Goal: Browse casually: Explore the website without a specific task or goal

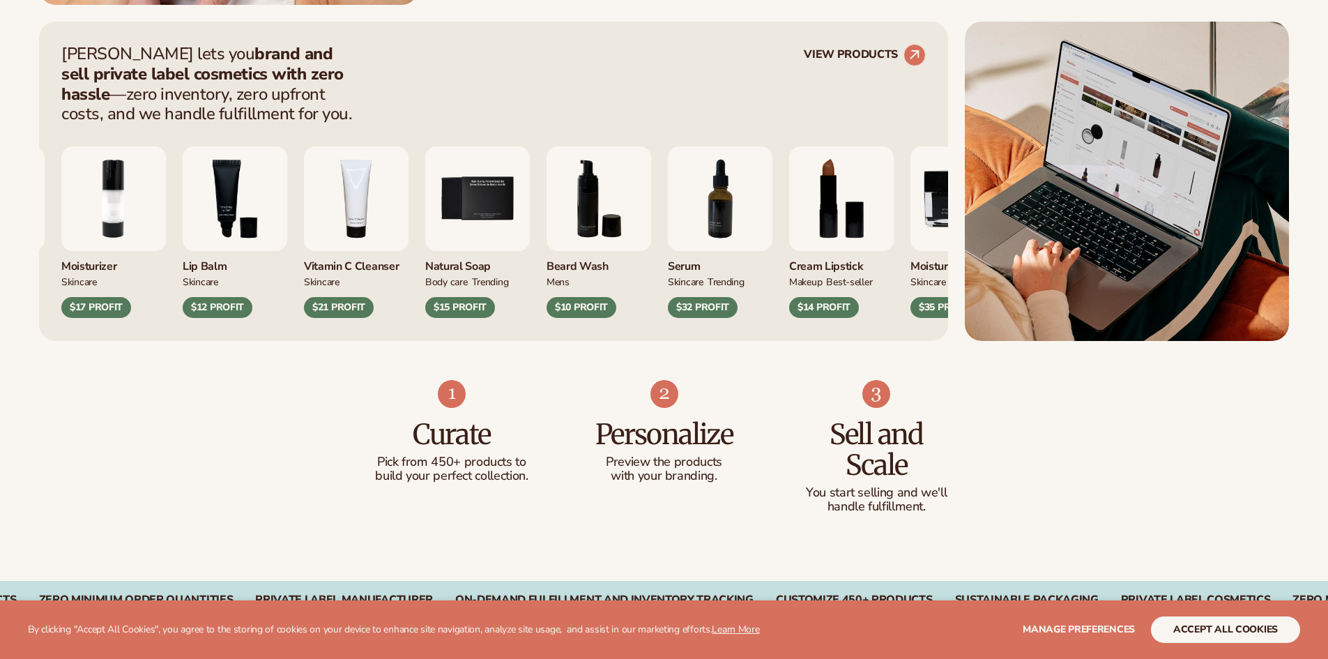
click at [546, 242] on img "6 / 9" at bounding box center [598, 198] width 105 height 105
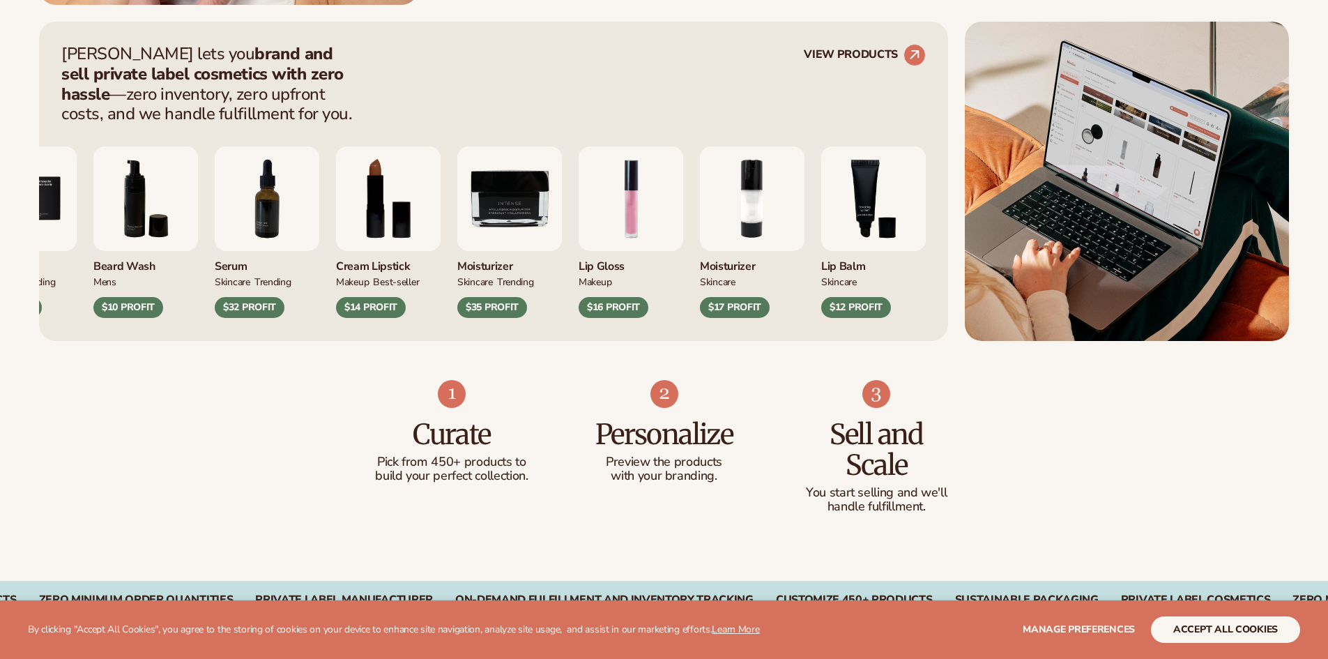
click at [414, 243] on div "Vitamin C Cleanser Skincare $21 PROFIT Natural Soap BODY Care TRENDING" at bounding box center [283, 231] width 864 height 171
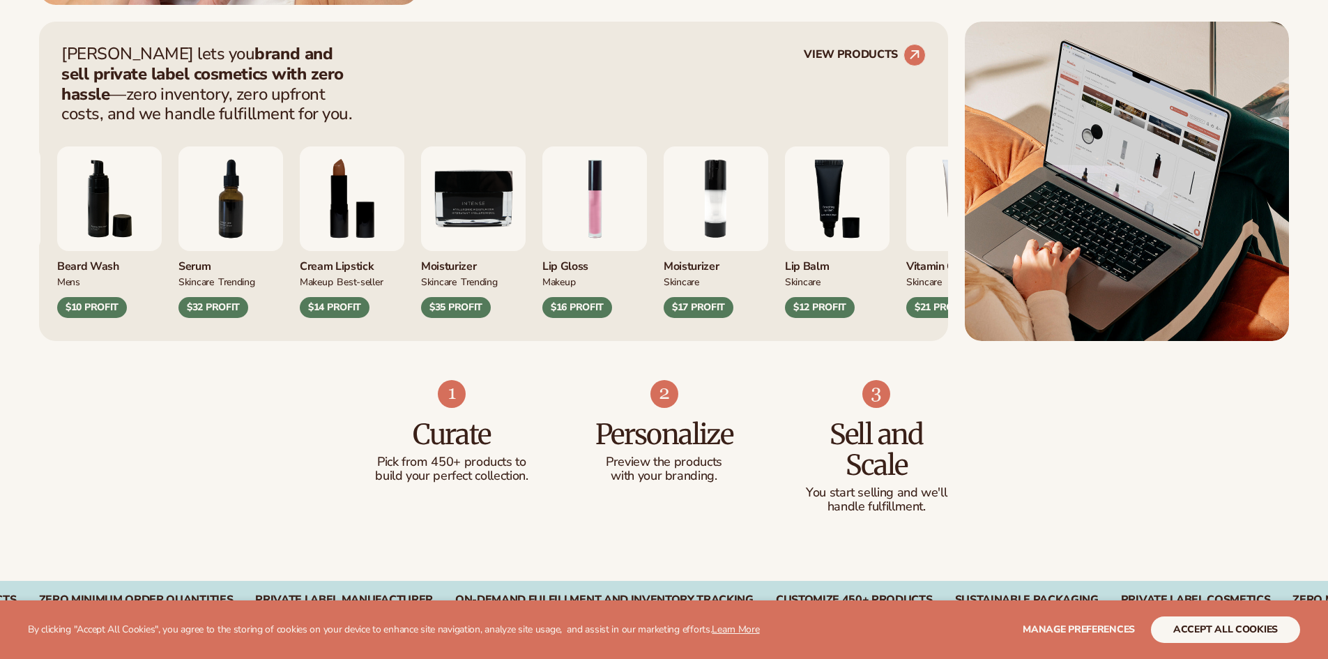
click at [421, 238] on img "9 / 9" at bounding box center [473, 198] width 105 height 105
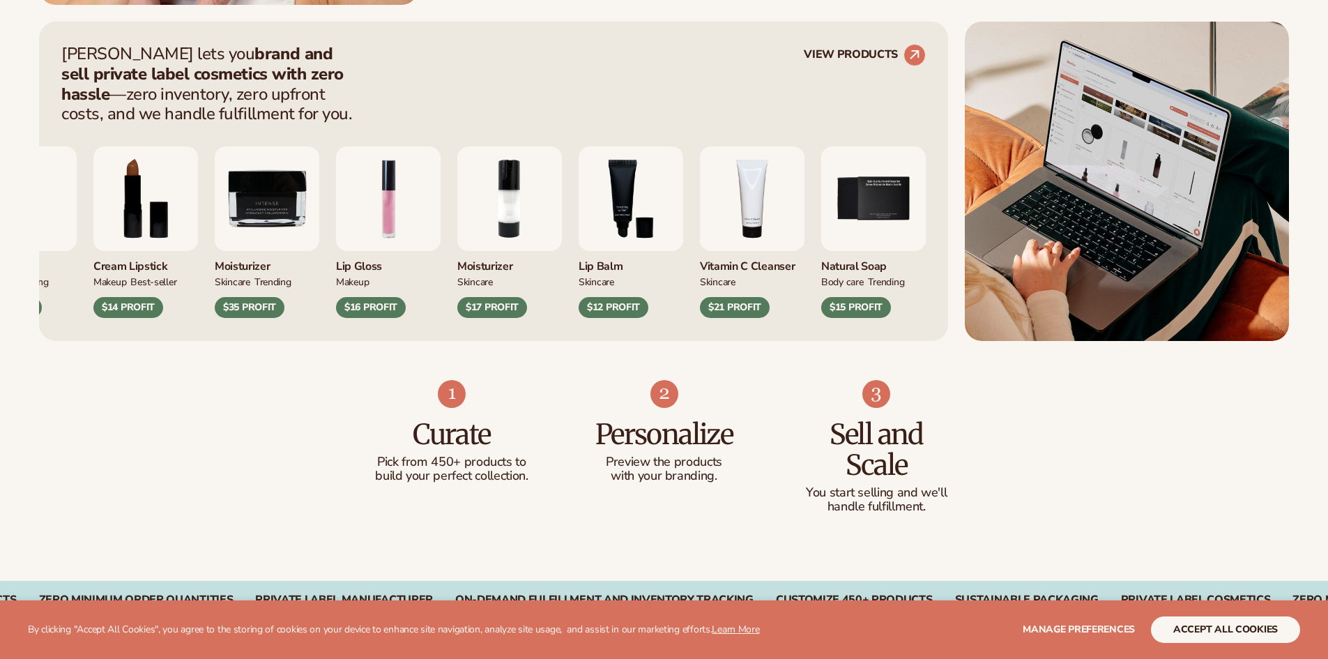
click at [457, 252] on div "Moisturizer SKINCARE $17 PROFIT" at bounding box center [509, 231] width 105 height 171
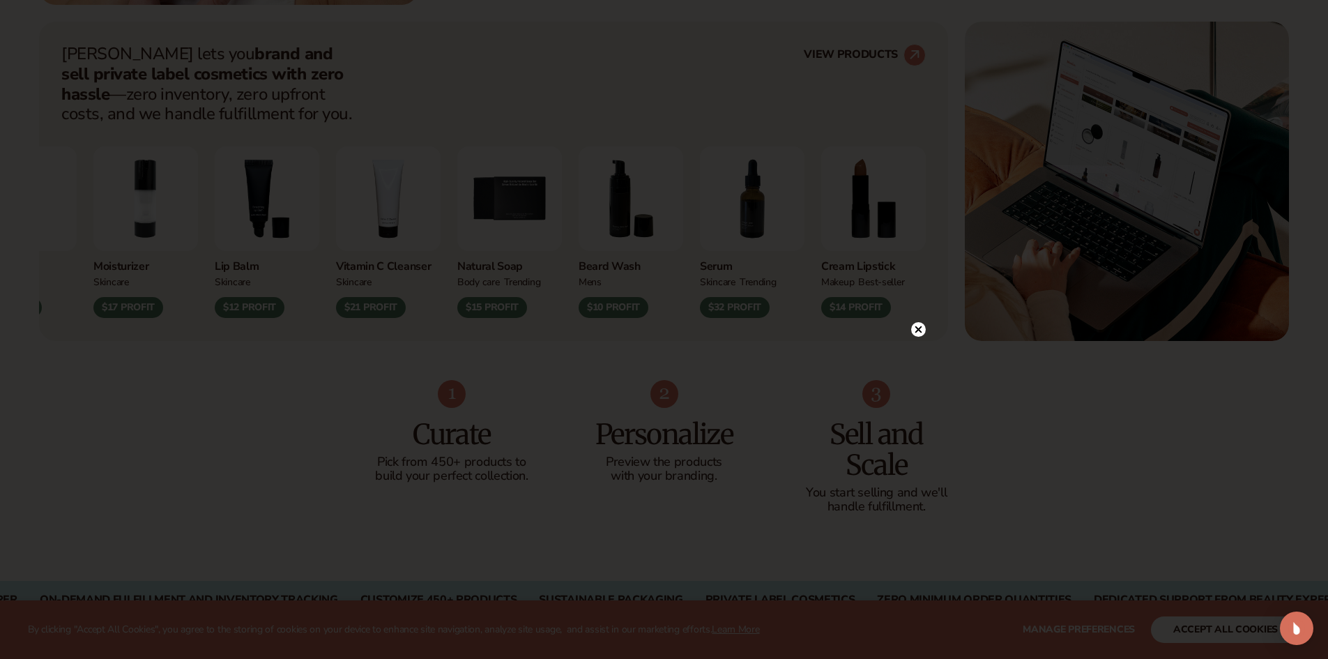
click at [922, 329] on circle at bounding box center [918, 329] width 15 height 15
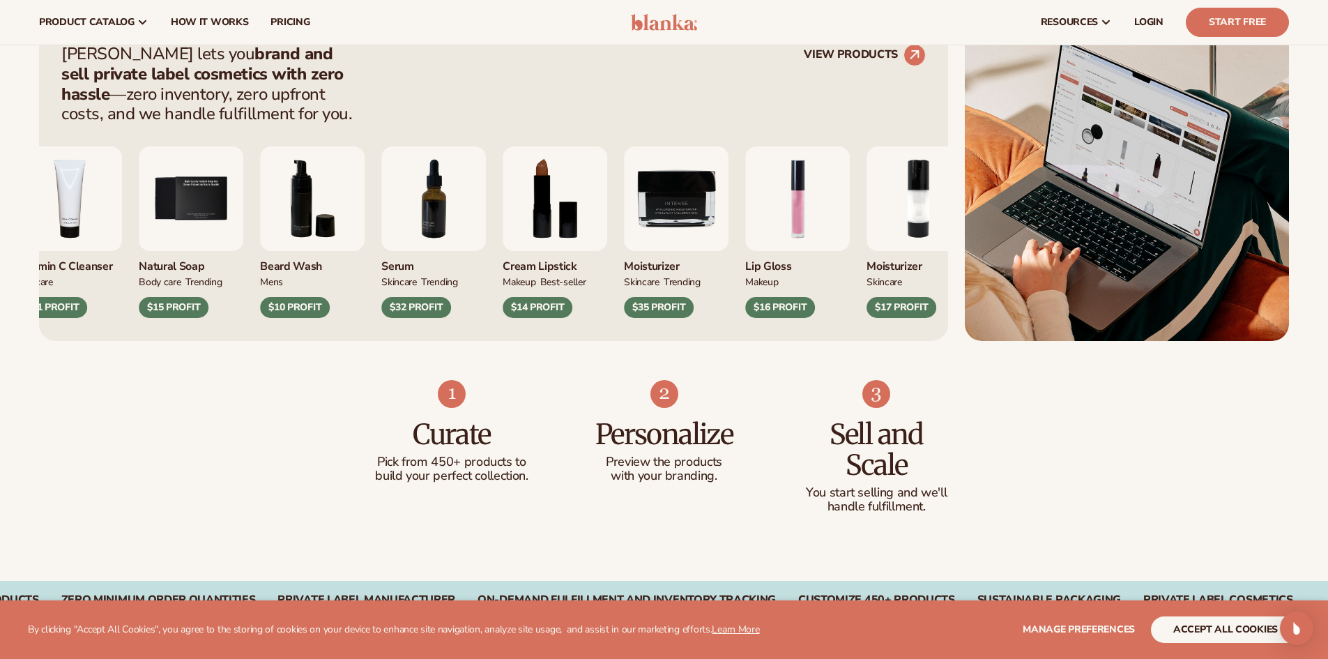
click at [624, 247] on img "9 / 9" at bounding box center [676, 198] width 105 height 105
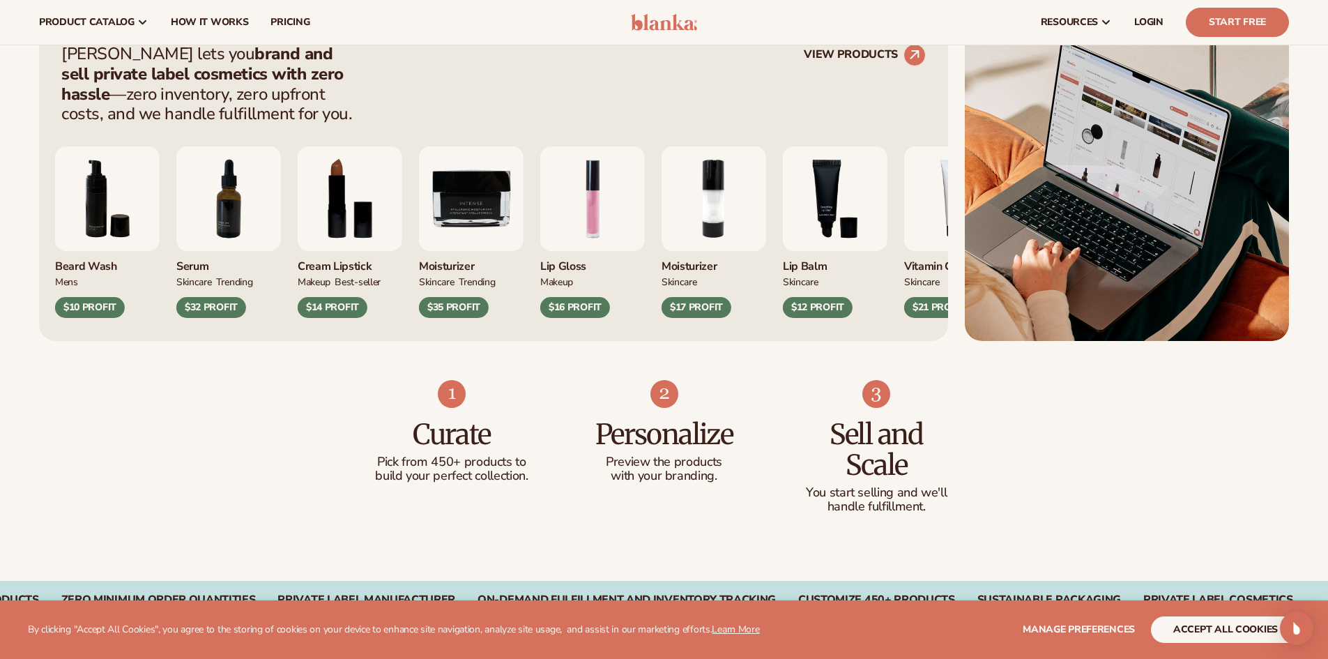
click at [661, 251] on div "2 / 9" at bounding box center [713, 198] width 105 height 105
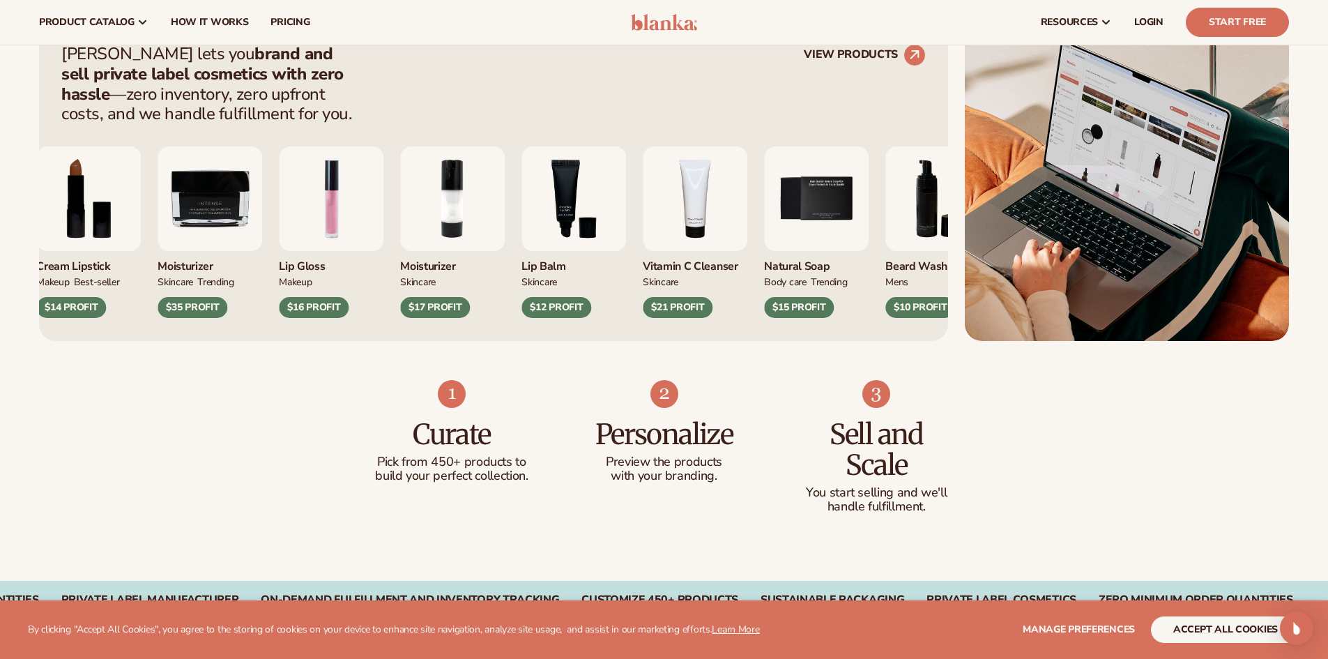
click at [643, 249] on img "4 / 9" at bounding box center [695, 198] width 105 height 105
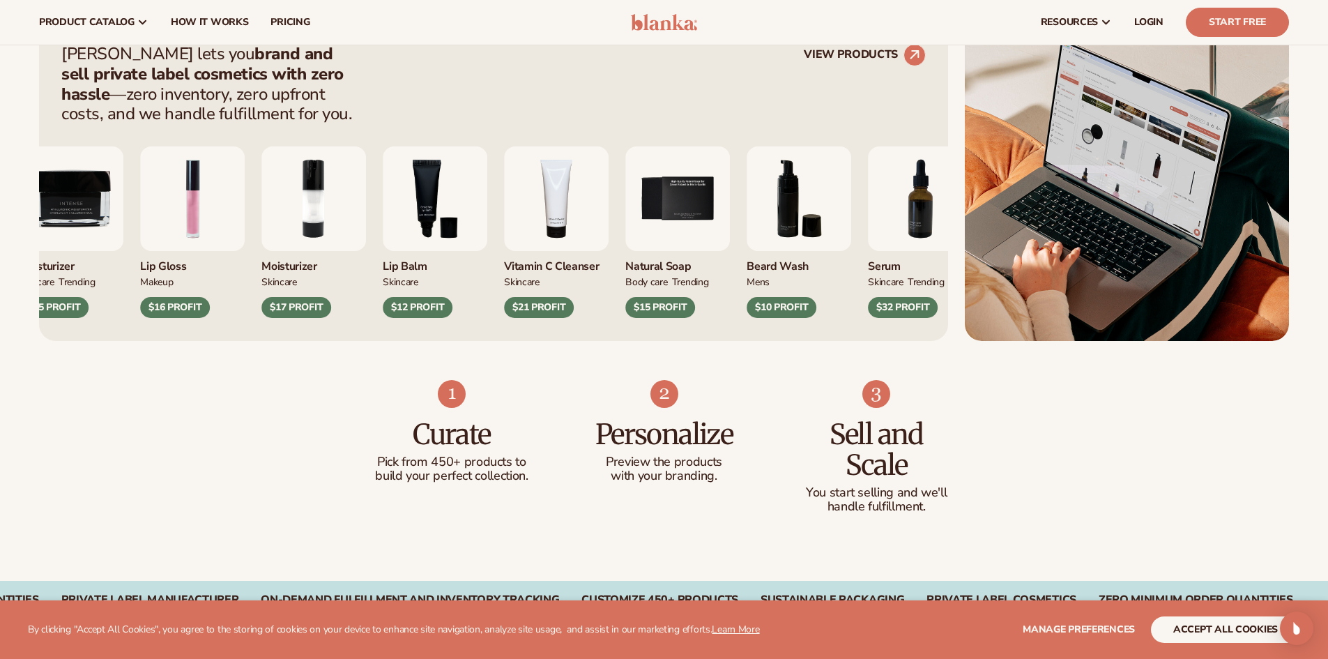
click at [642, 247] on div "Cream Lipstick MAKEUP BEST-SELLER $14 PROFIT Moisturizer SKINCARE MAKEUP" at bounding box center [330, 231] width 864 height 171
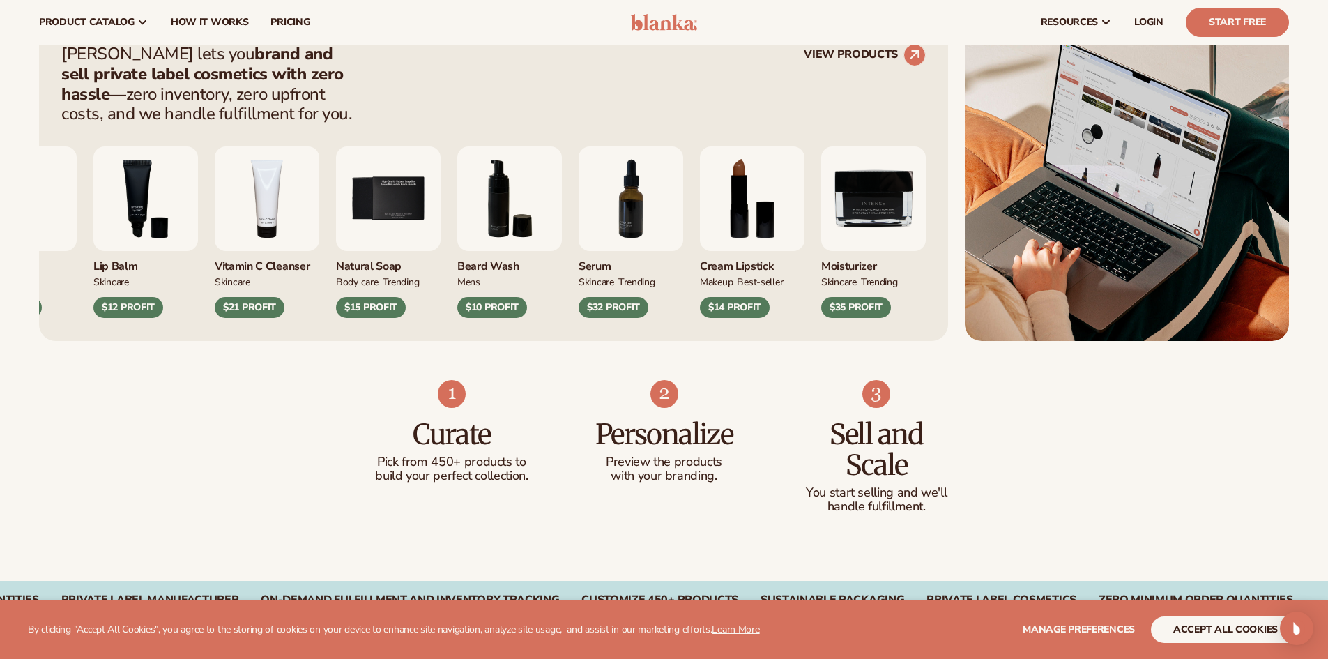
click at [587, 244] on div "Lip Gloss MAKEUP $16 PROFIT Moisturizer SKINCARE" at bounding box center [283, 231] width 864 height 171
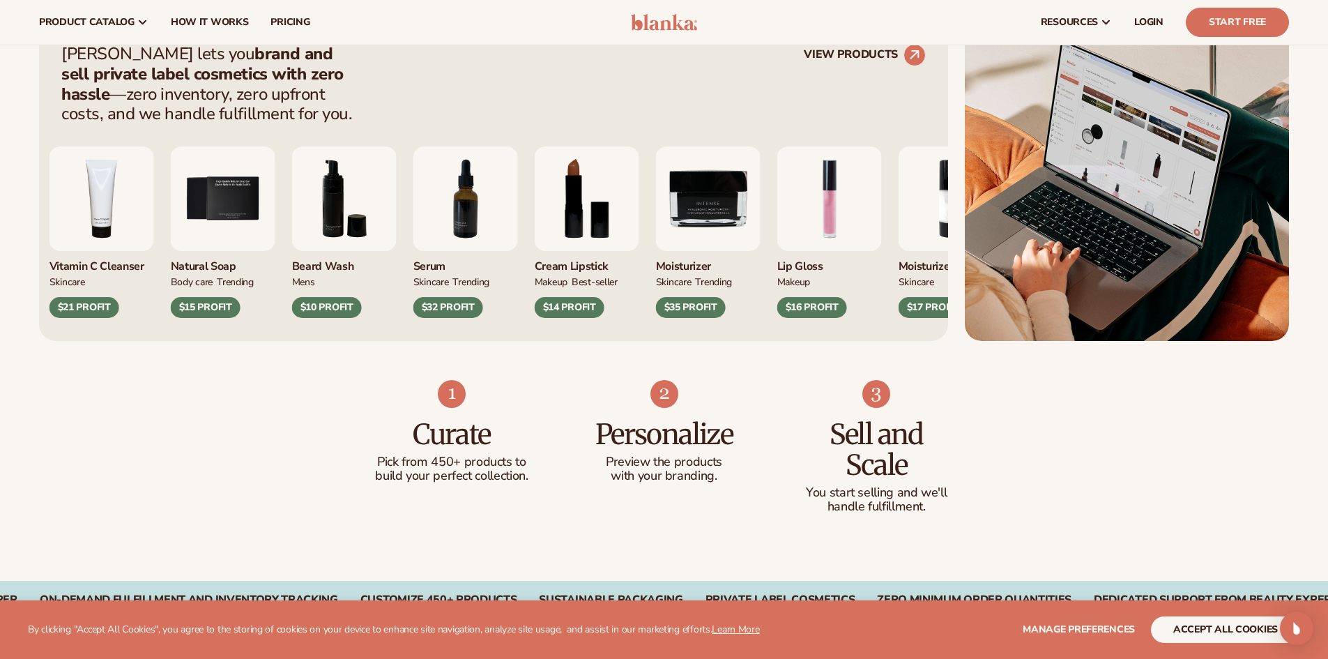
click at [562, 253] on div "Cream Lipstick MAKEUP BEST-SELLER $14 PROFIT" at bounding box center [587, 231] width 105 height 171
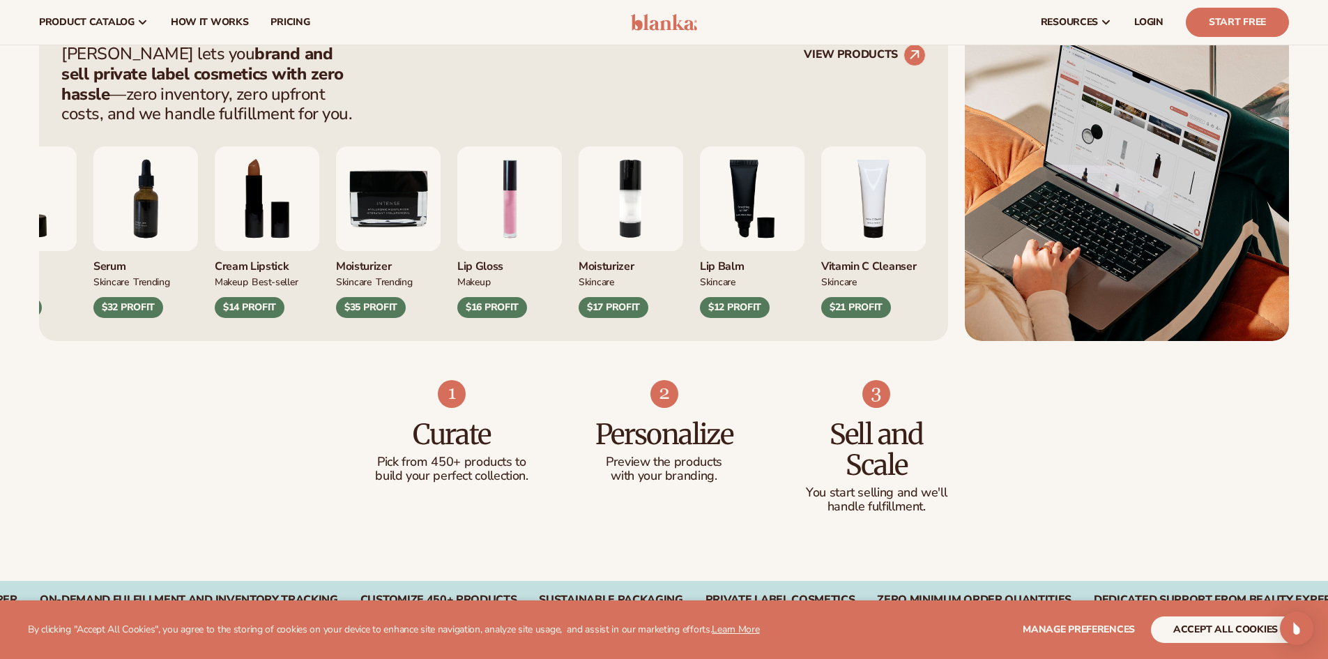
click at [592, 248] on div "Natural Soap BODY Care TRENDING $15 PROFIT [PERSON_NAME] Wash mens SKINCARE" at bounding box center [283, 231] width 864 height 171
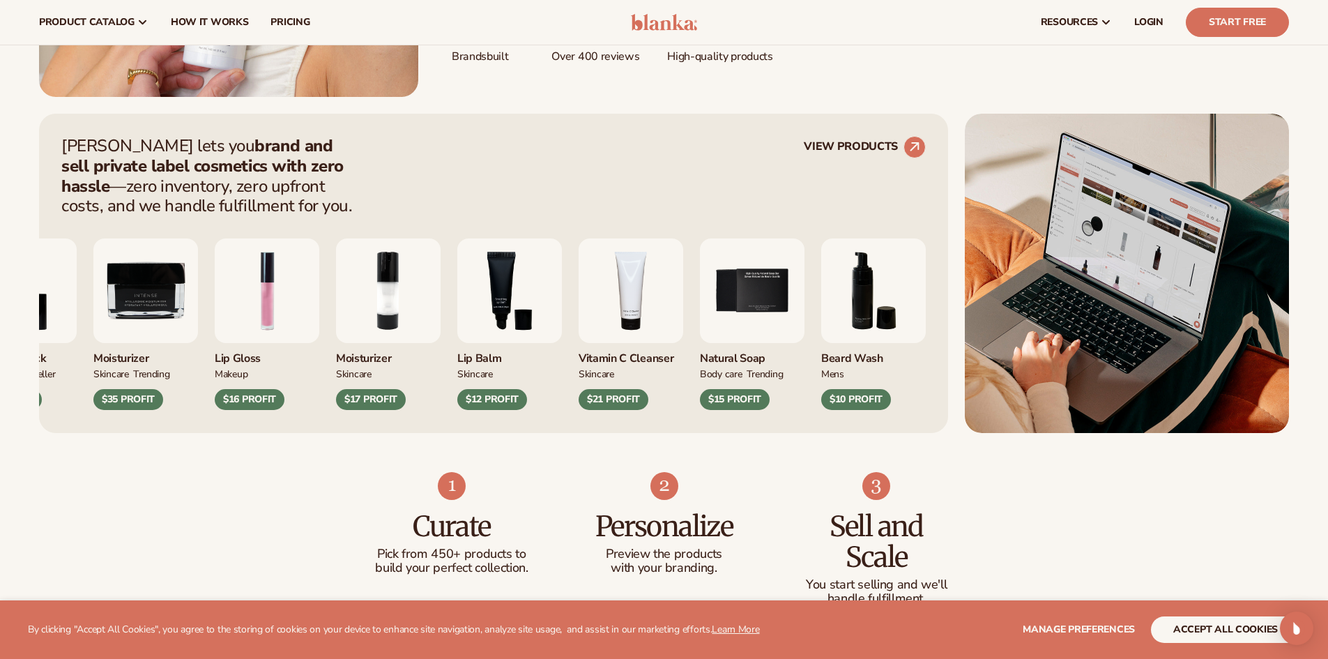
scroll to position [465, 0]
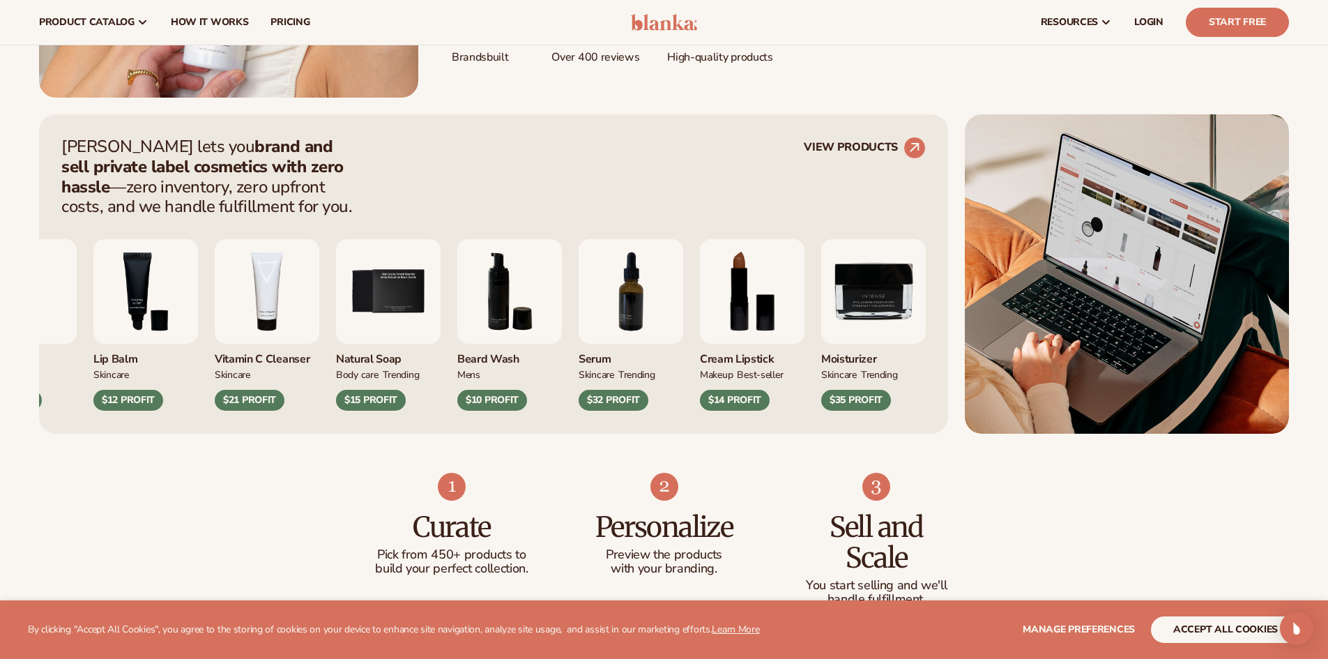
click at [378, 374] on div "BODY Care" at bounding box center [357, 374] width 43 height 15
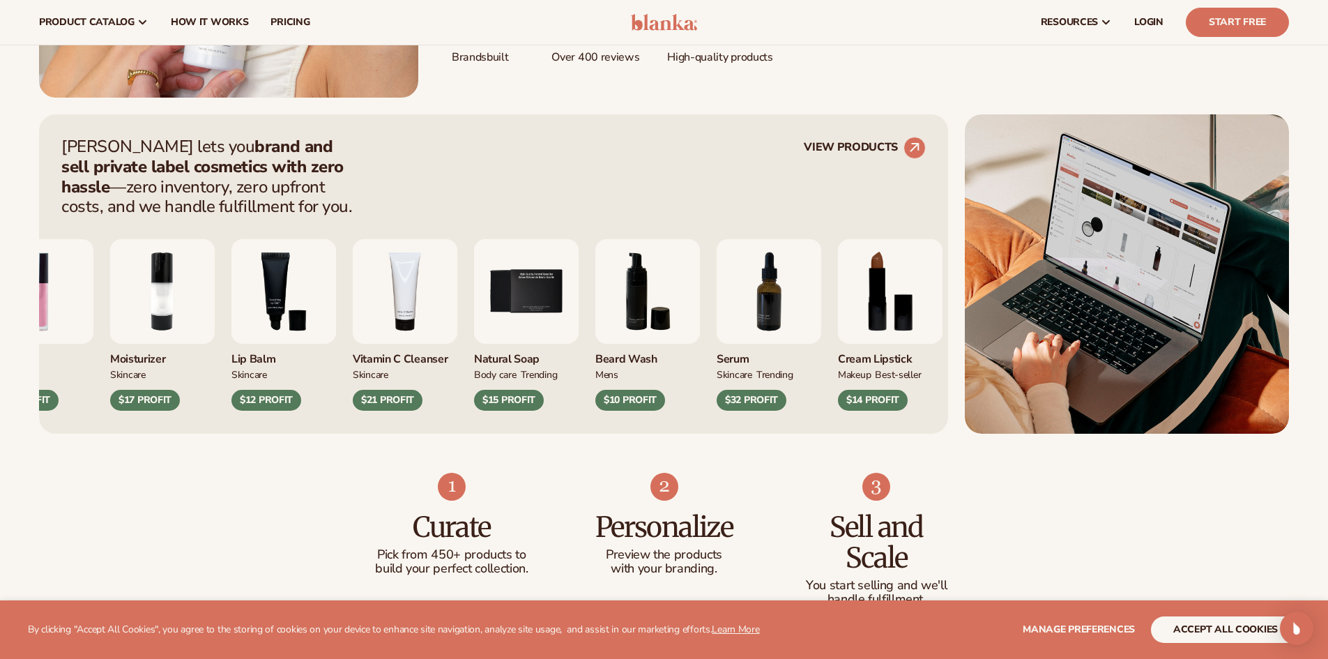
click at [517, 374] on div "BODY Care TRENDING" at bounding box center [526, 374] width 105 height 15
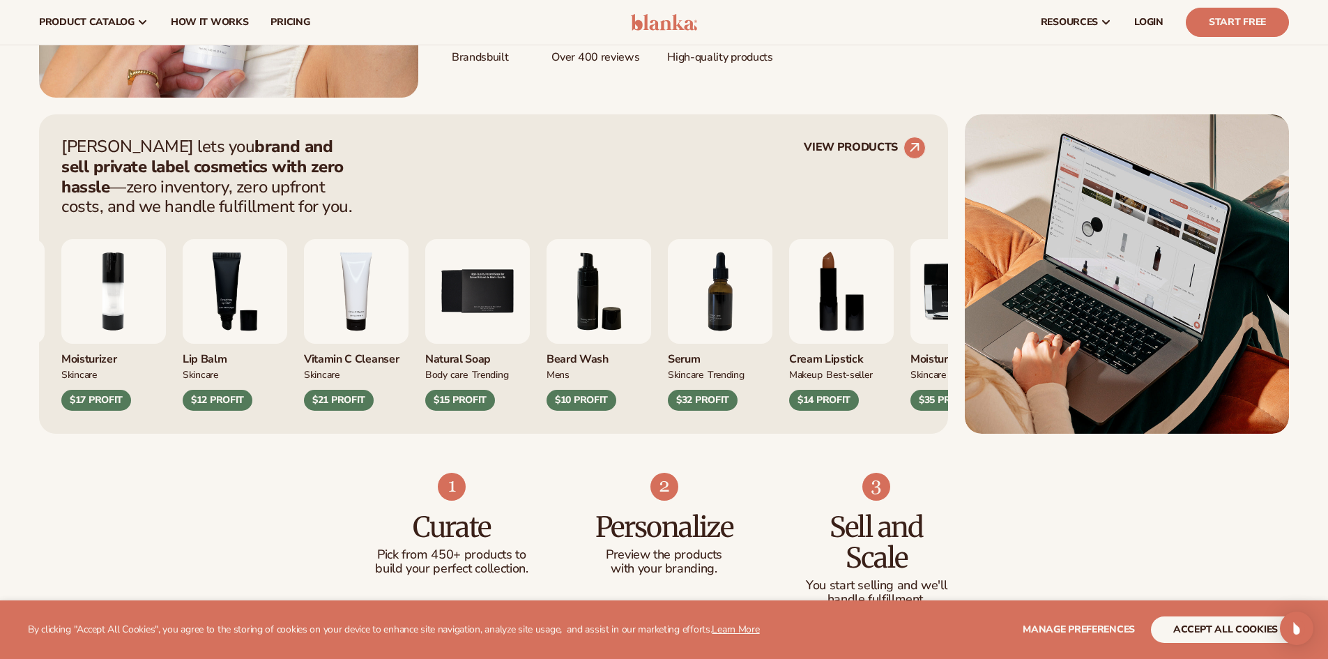
click at [546, 387] on div "[PERSON_NAME] Wash mens $10 PROFIT" at bounding box center [598, 377] width 105 height 67
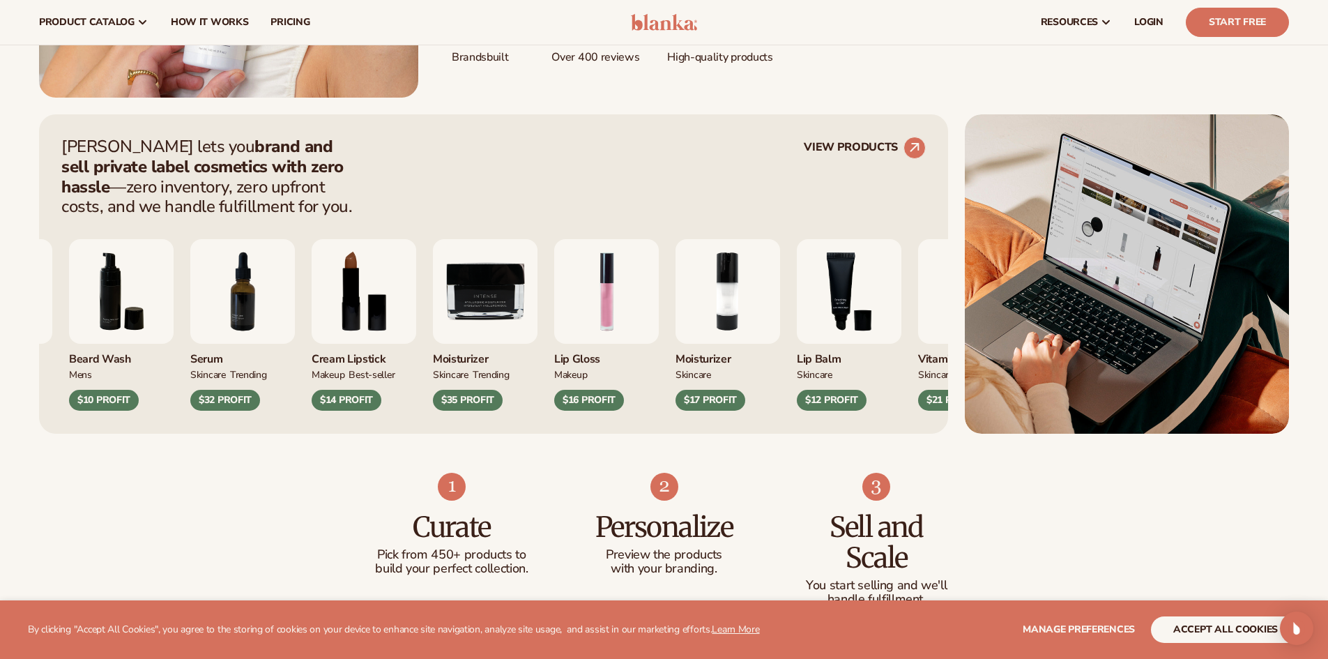
click at [236, 374] on div "Natural Soap BODY Care TRENDING $15 PROFIT [PERSON_NAME] Wash mens SKINCARE" at bounding box center [380, 324] width 864 height 171
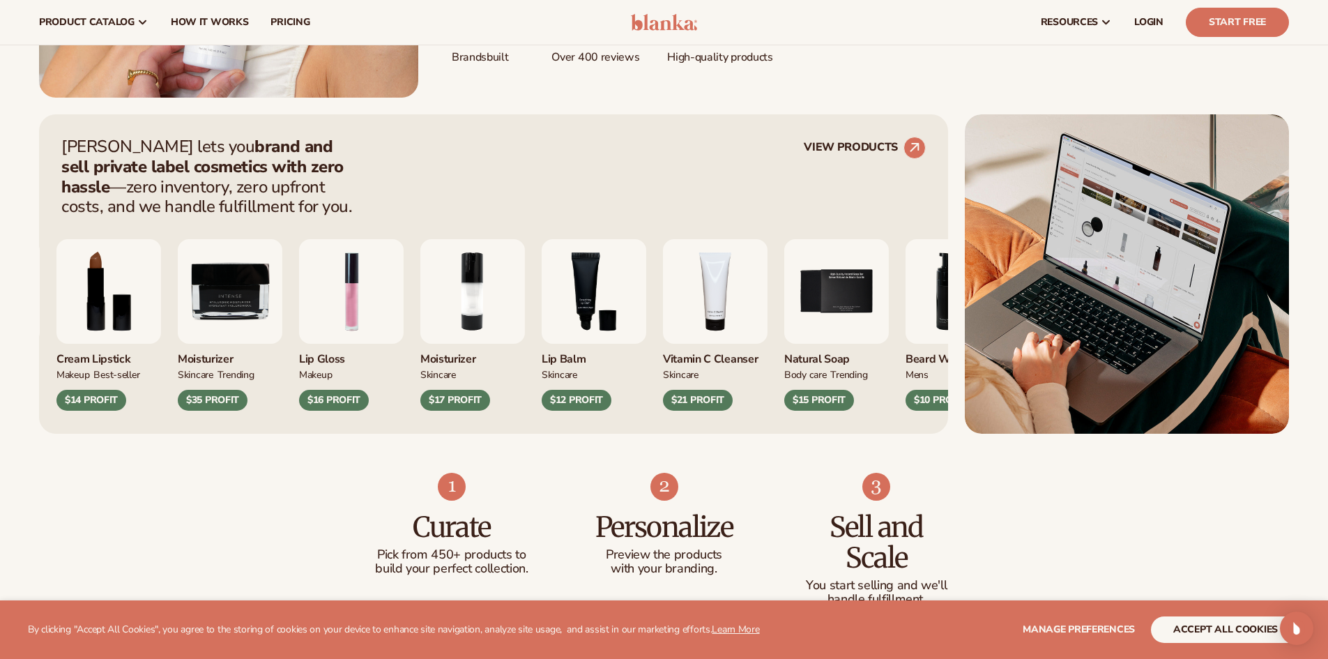
click at [253, 376] on div "Serum SKINCARE TRENDING $32 PROFIT Cream Lipstick" at bounding box center [367, 324] width 864 height 171
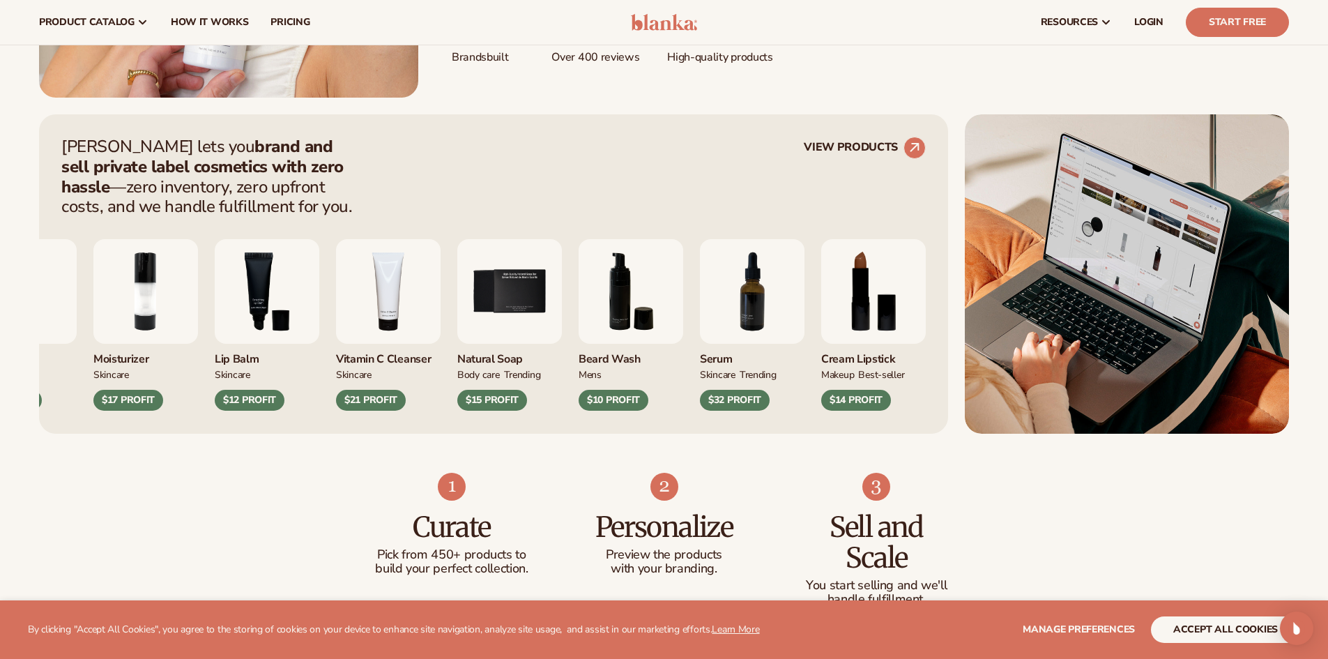
click at [215, 366] on div "Lip Balm" at bounding box center [267, 355] width 105 height 23
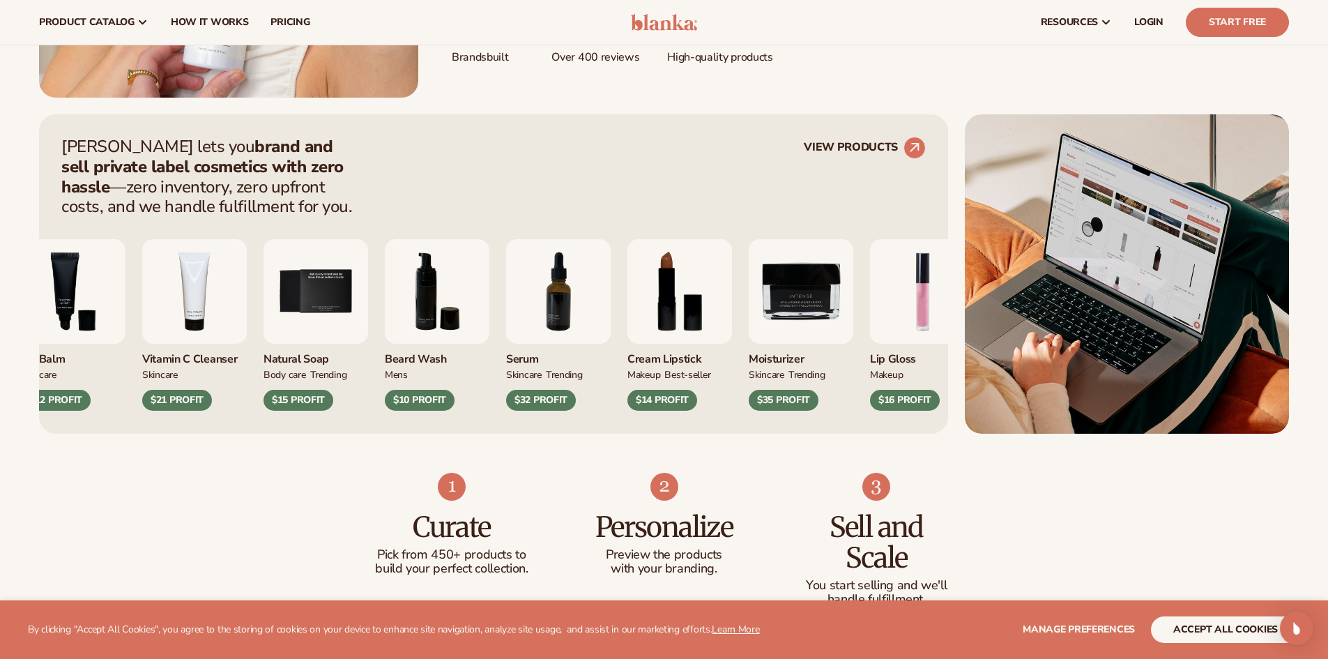
click at [263, 380] on div "BODY Care TRENDING" at bounding box center [315, 374] width 105 height 15
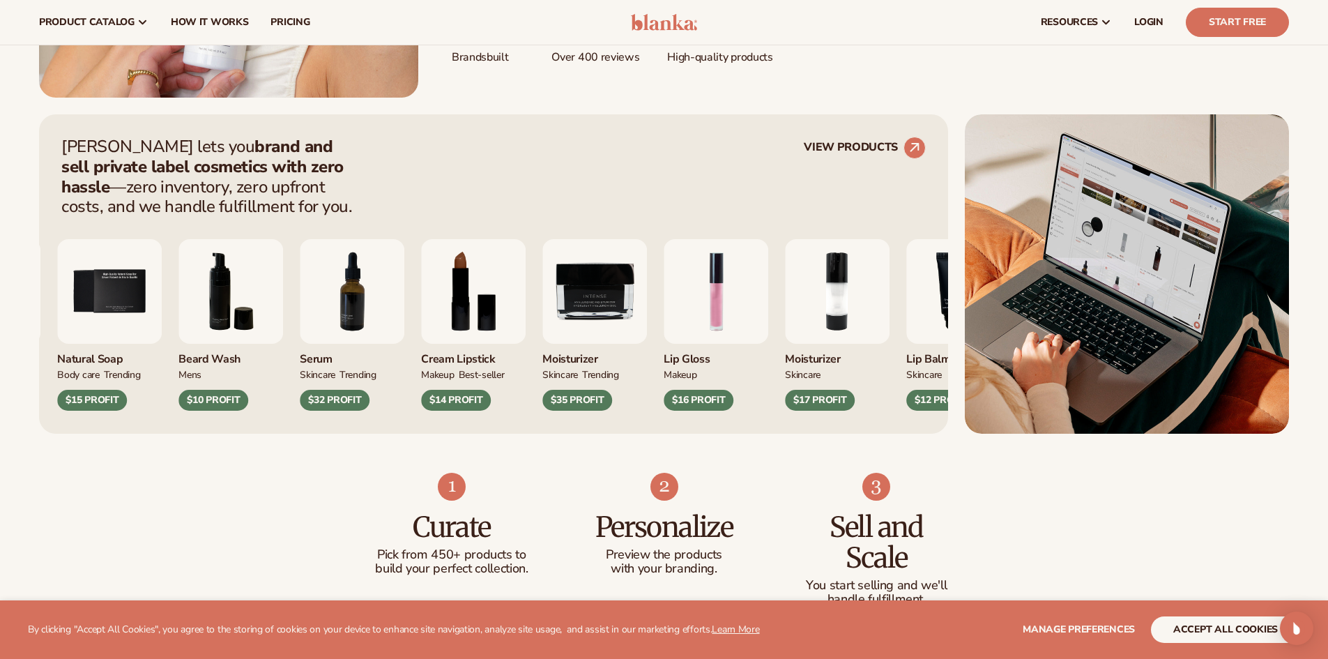
click at [195, 380] on div "Vitamin C Cleanser Skincare $21 PROFIT Natural Soap" at bounding box center [368, 324] width 864 height 171
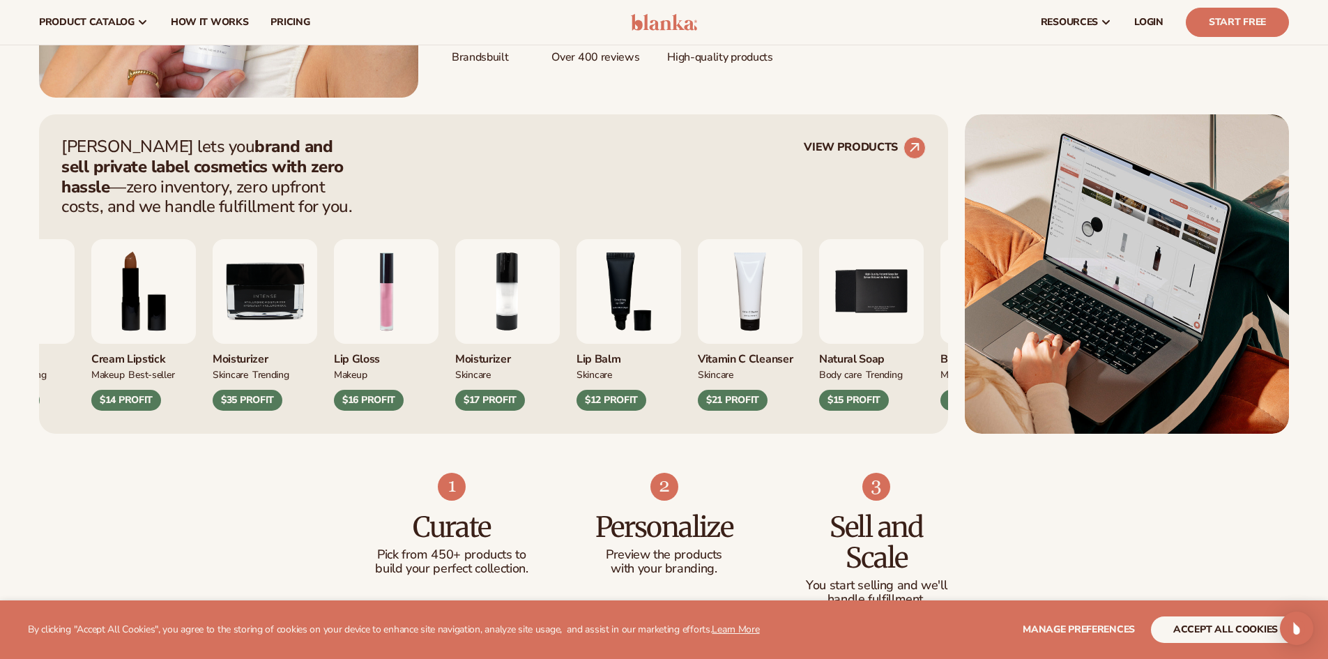
click at [101, 389] on div "Cream Lipstick MAKEUP BEST-SELLER $14 PROFIT" at bounding box center [143, 377] width 105 height 67
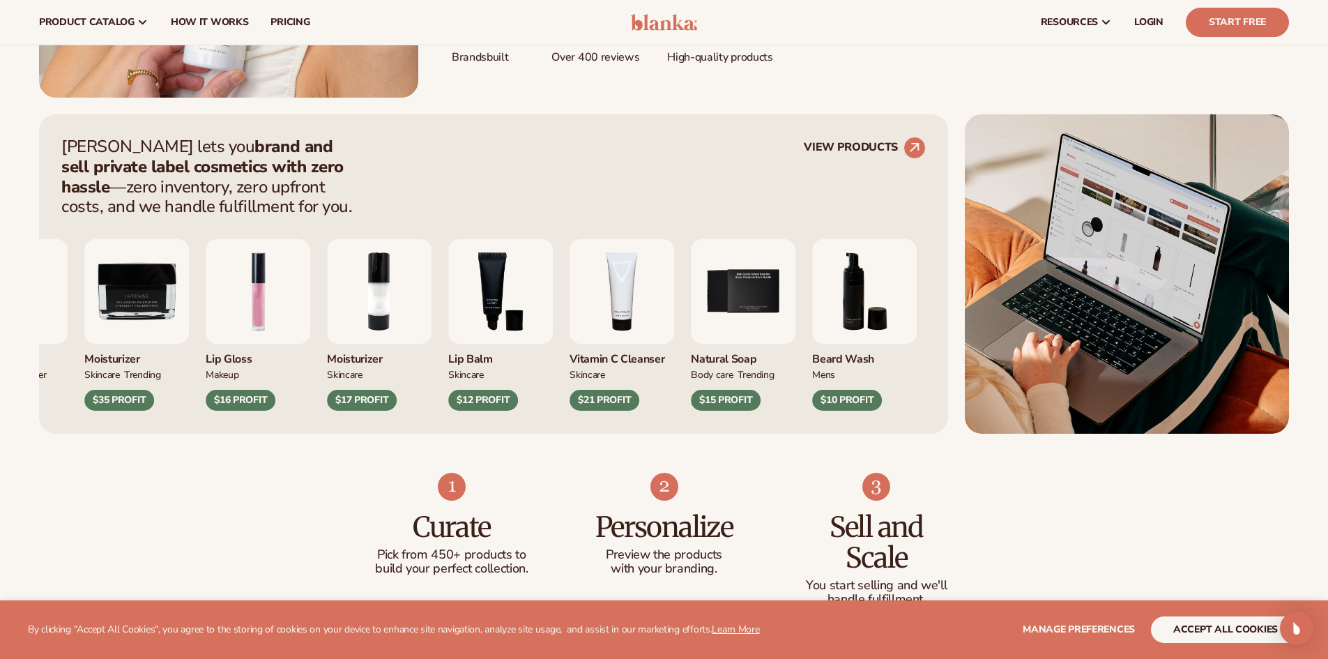
click at [206, 383] on div "Lip Gloss MAKEUP $16 PROFIT" at bounding box center [258, 377] width 105 height 67
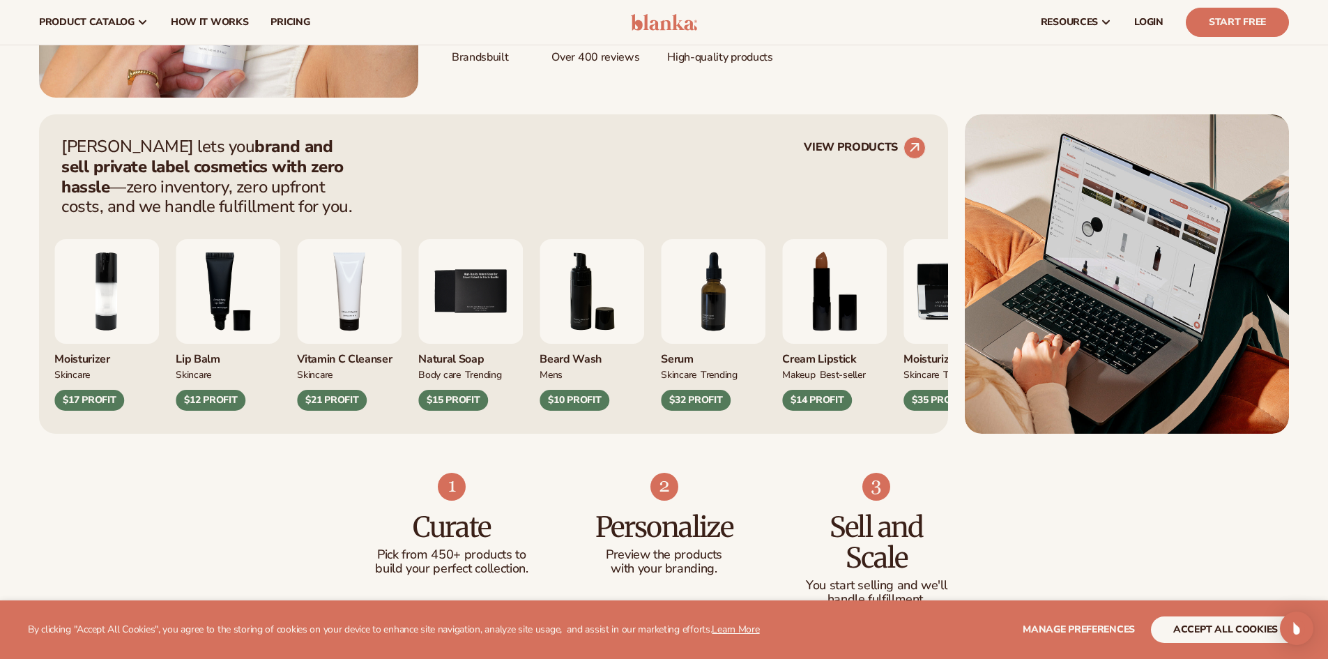
click at [176, 378] on div "[MEDICAL_DATA] SKINCARE $12 PROFIT" at bounding box center [228, 377] width 105 height 67
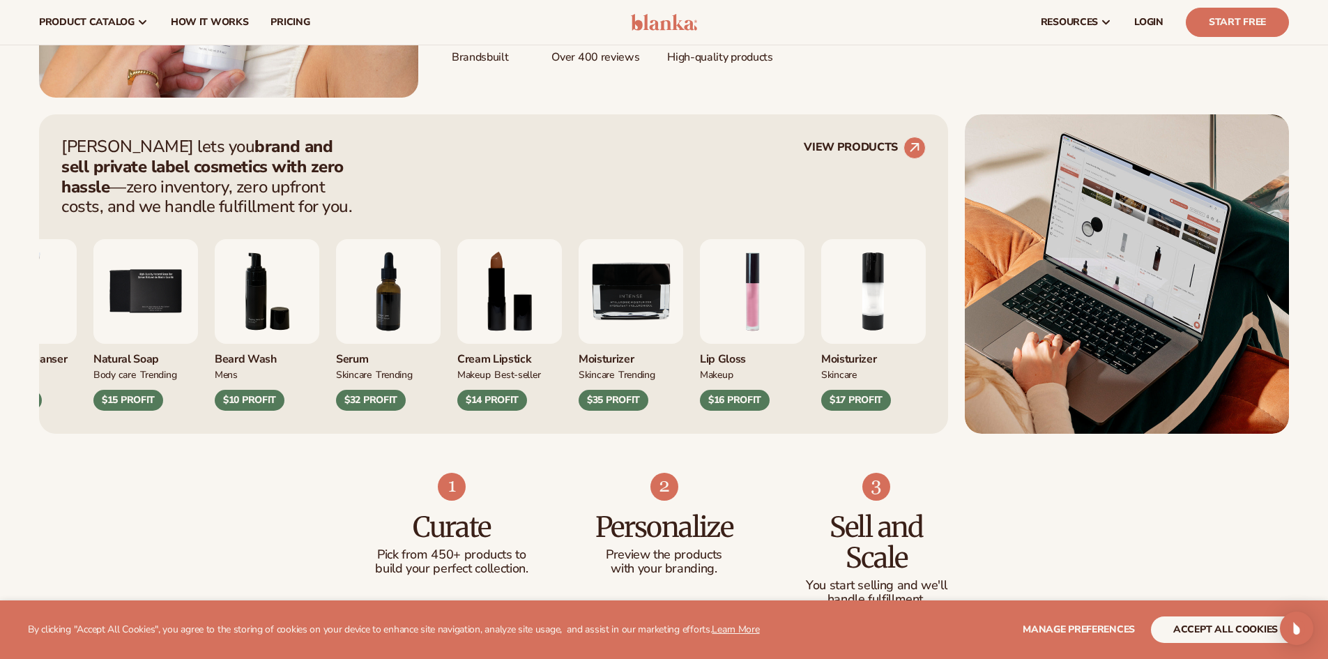
click at [105, 383] on div "Natural Soap BODY Care TRENDING $15 PROFIT" at bounding box center [145, 377] width 105 height 67
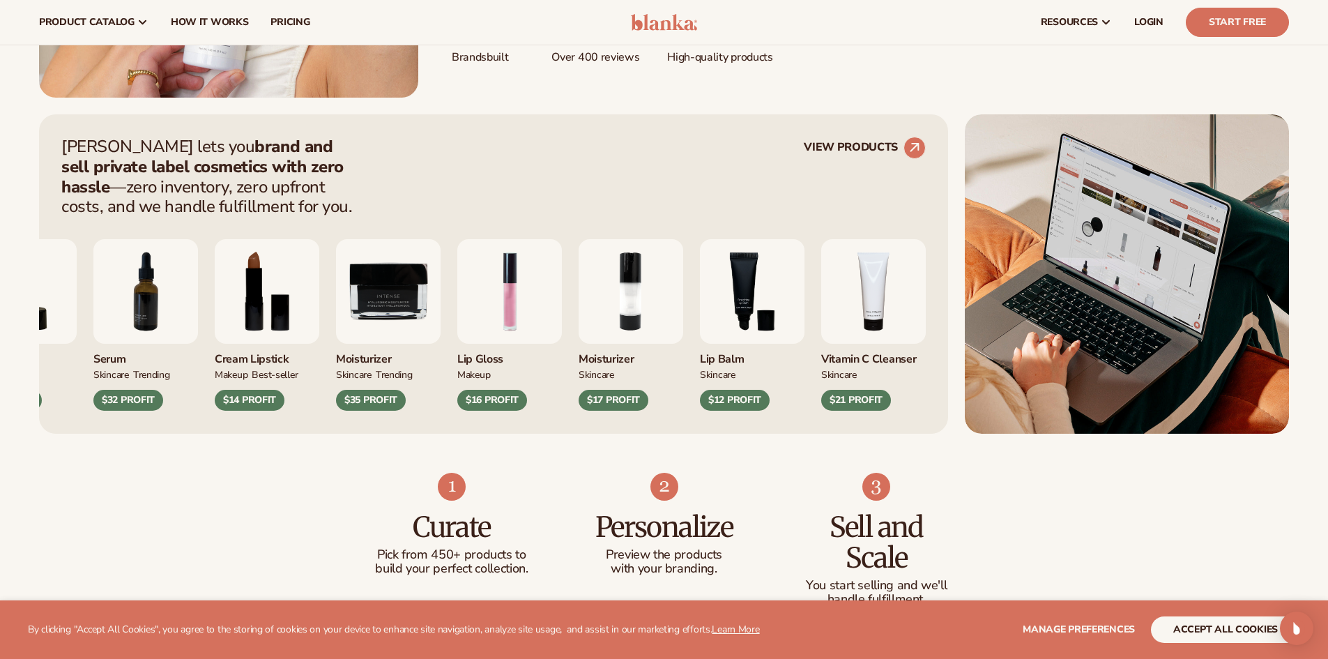
click at [605, 371] on div "Moisturizer SKINCARE $17 PROFIT" at bounding box center [630, 377] width 105 height 67
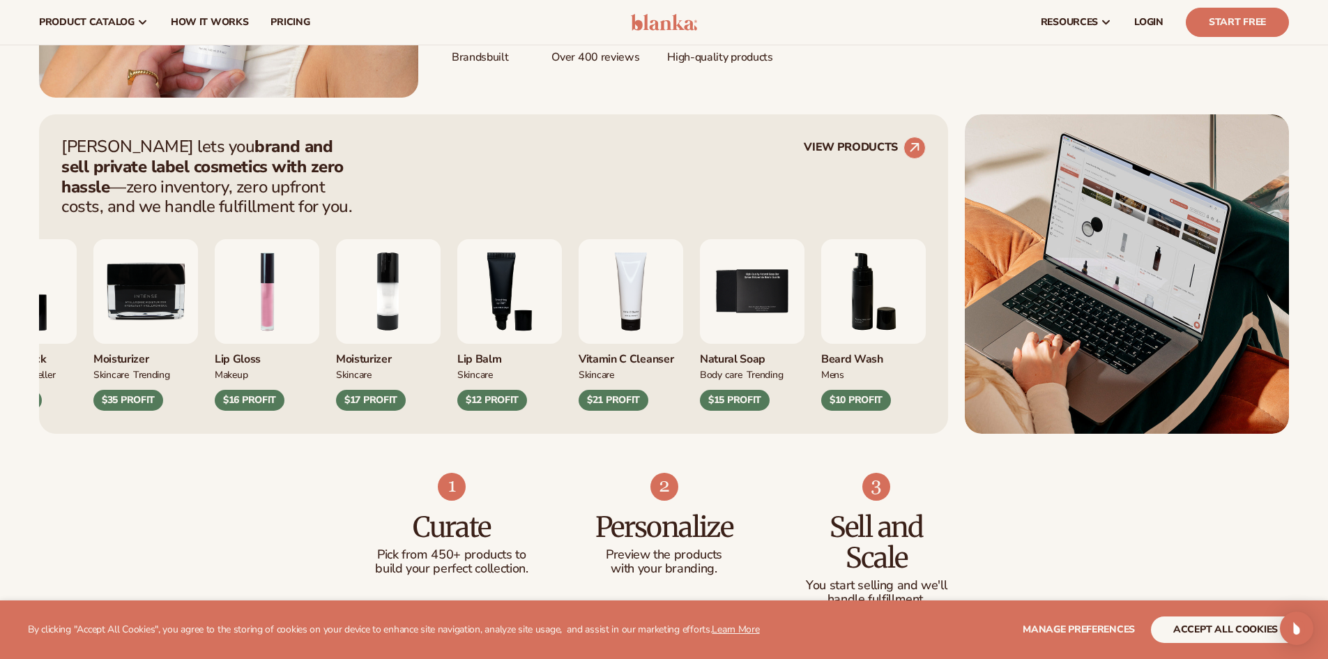
click at [628, 359] on div "Vitamin C Cleanser" at bounding box center [630, 355] width 105 height 23
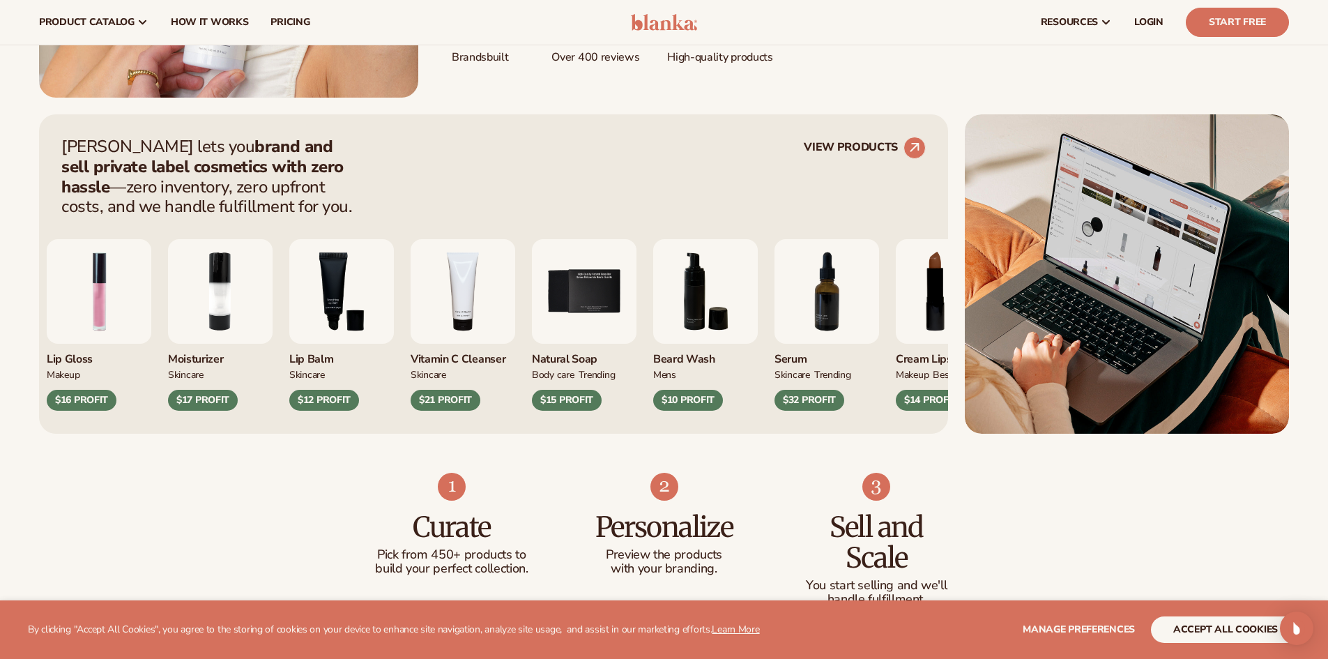
click at [653, 357] on div "Beard Wash" at bounding box center [705, 355] width 105 height 23
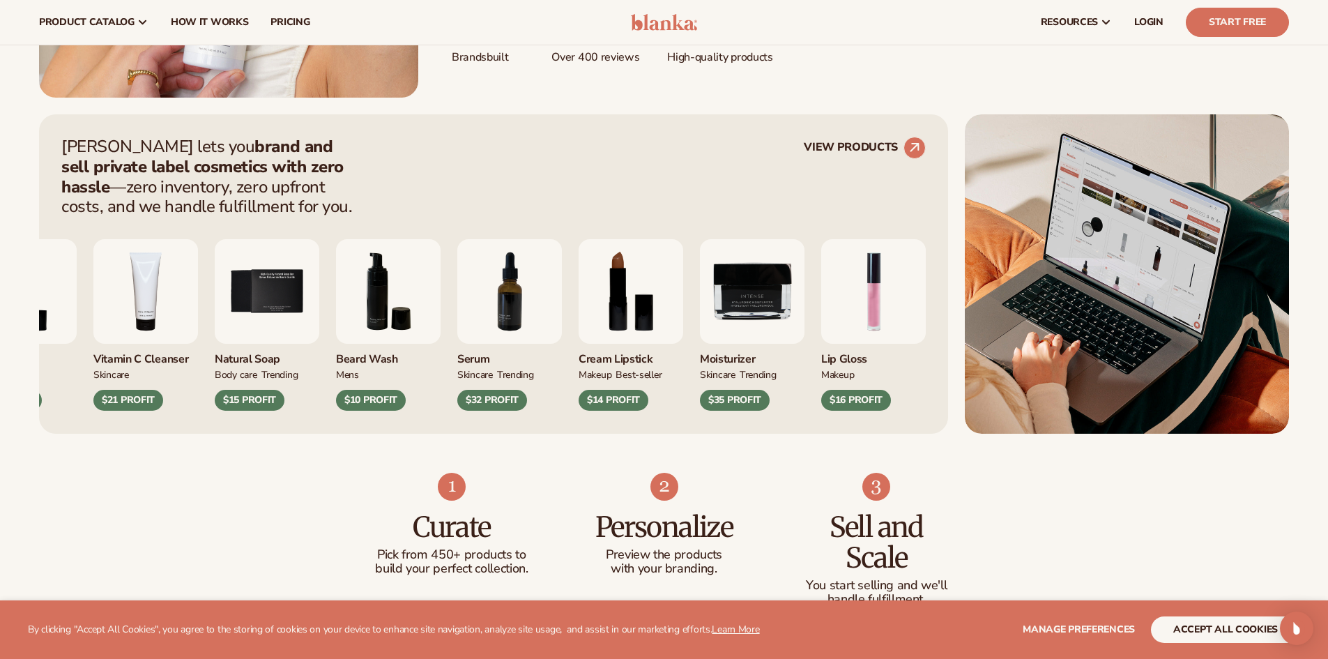
click at [521, 354] on div "Serum" at bounding box center [509, 355] width 105 height 23
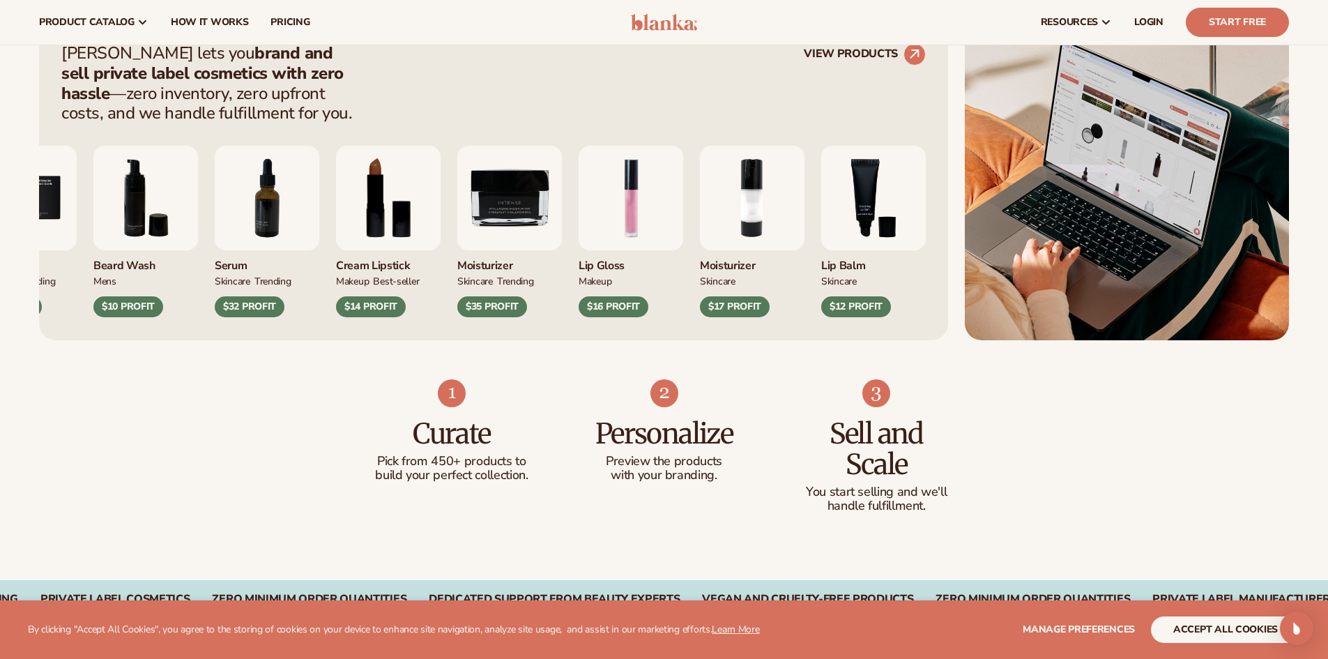
scroll to position [558, 0]
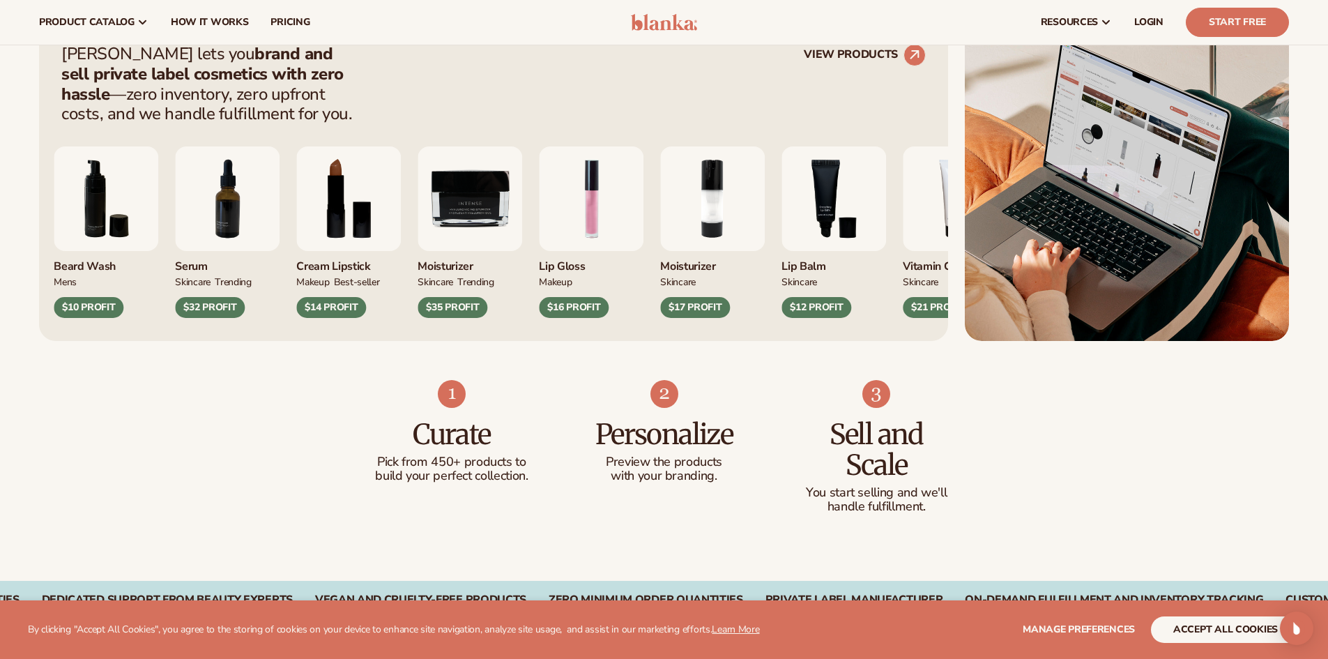
click at [509, 249] on div "Natural Soap BODY Care TRENDING $15 PROFIT [PERSON_NAME] Wash mens SKINCARE" at bounding box center [364, 231] width 864 height 171
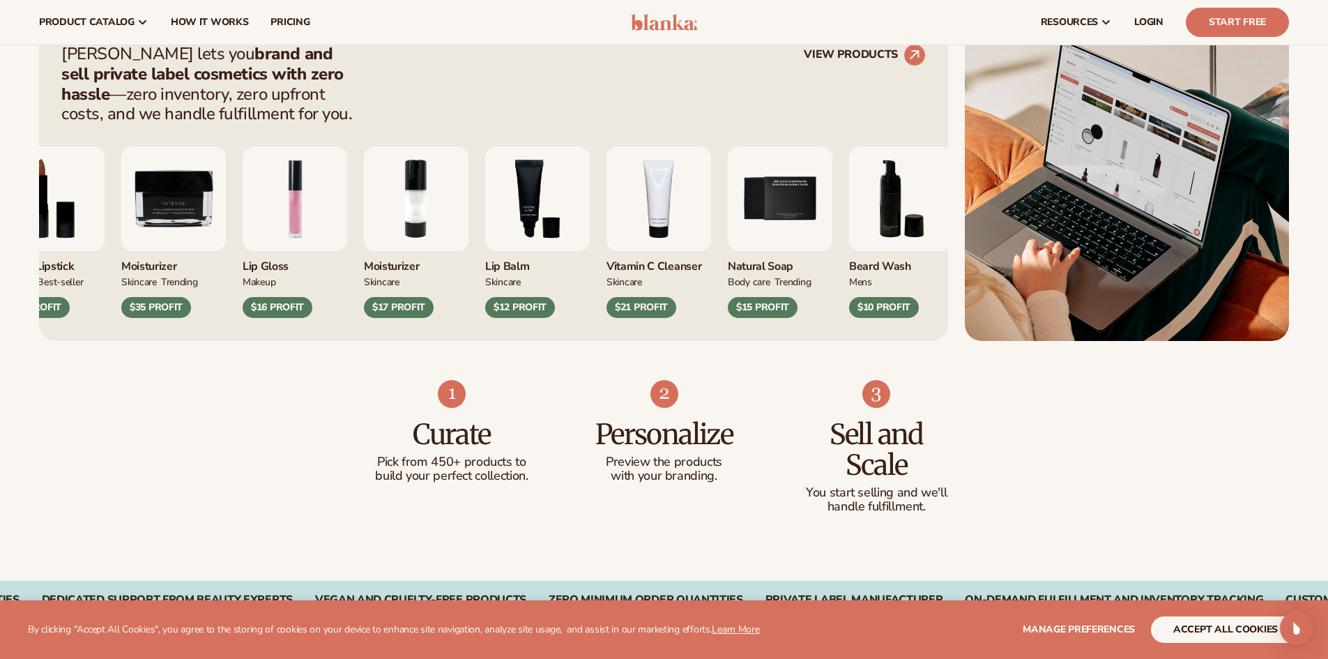
click at [485, 231] on img "3 / 9" at bounding box center [537, 198] width 105 height 105
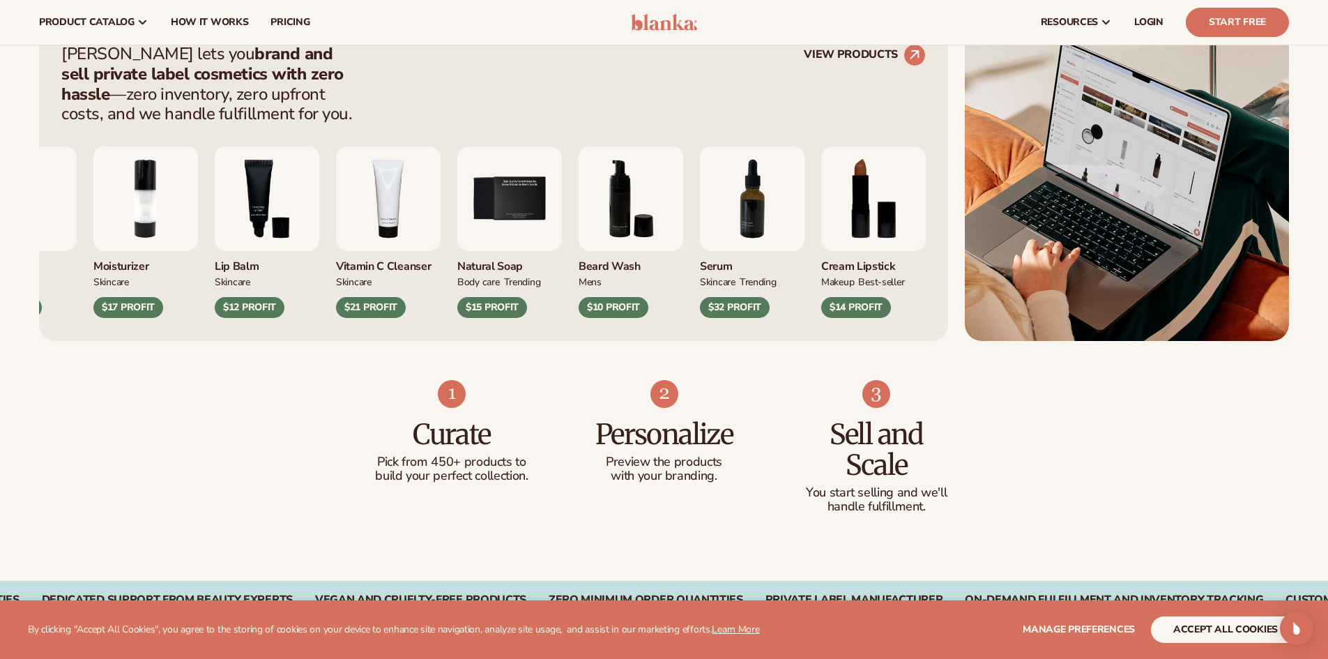
click at [457, 230] on img "5 / 9" at bounding box center [509, 198] width 105 height 105
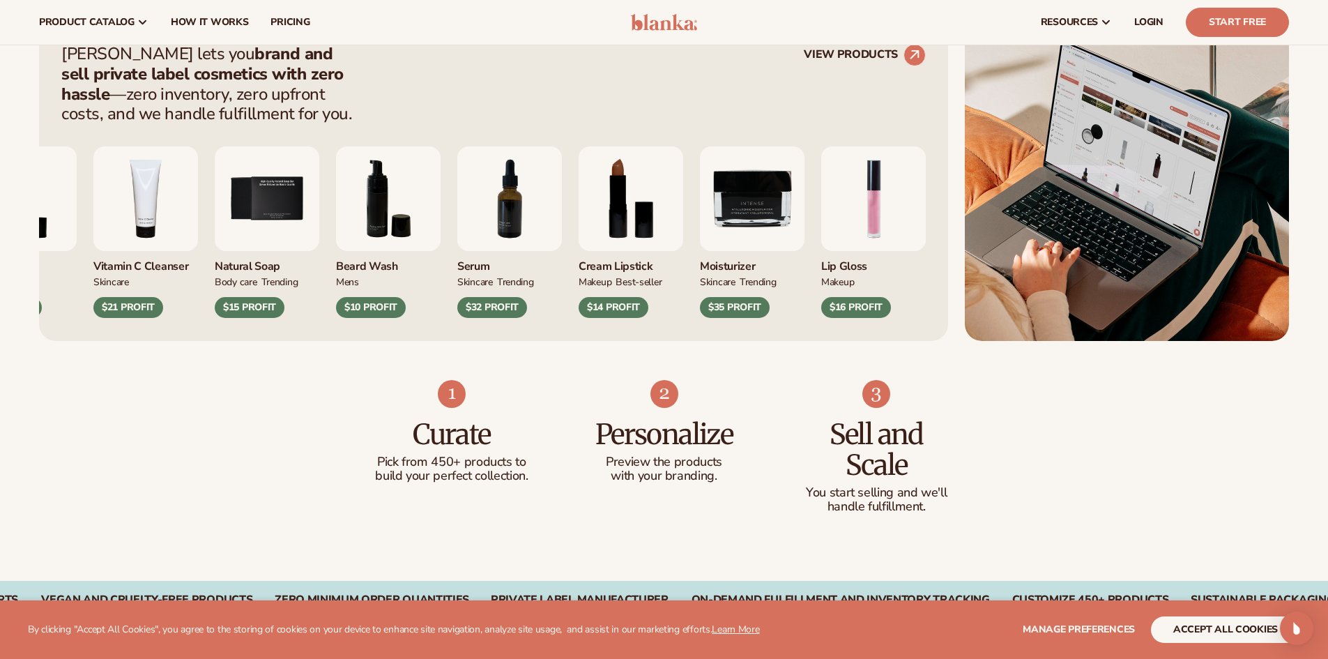
click at [385, 236] on img "6 / 9" at bounding box center [388, 198] width 105 height 105
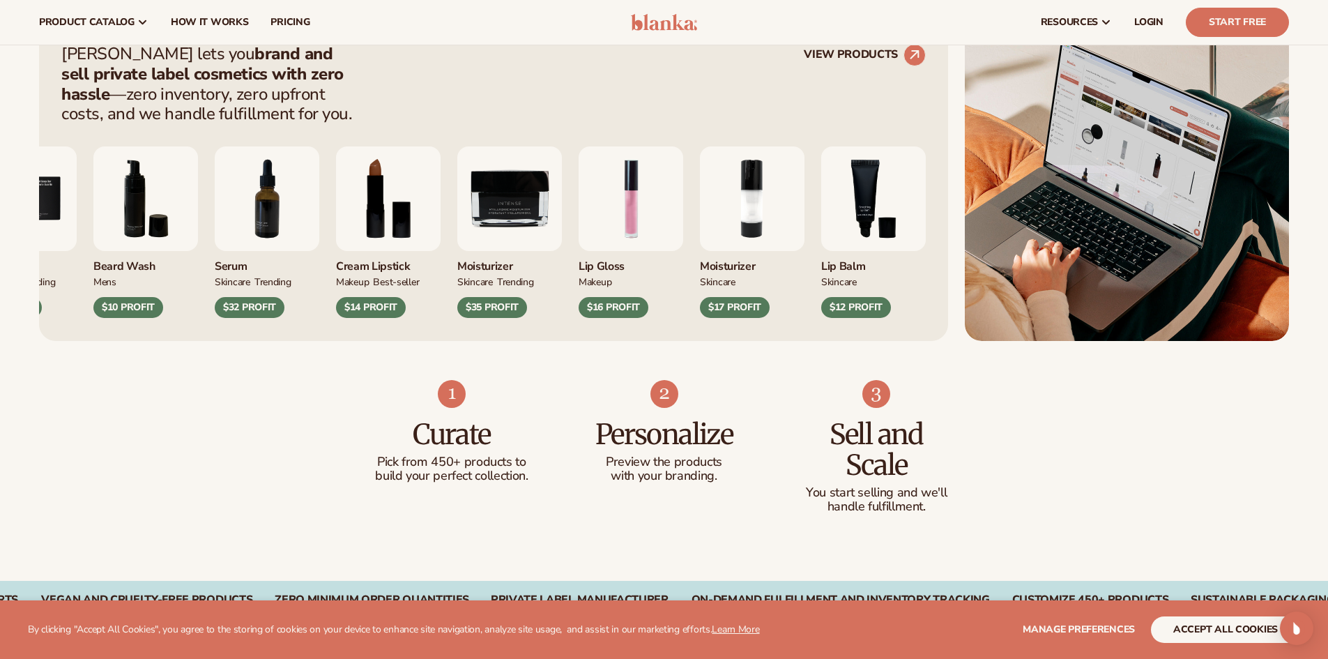
click at [348, 243] on img "8 / 9" at bounding box center [388, 198] width 105 height 105
